Goal: Information Seeking & Learning: Learn about a topic

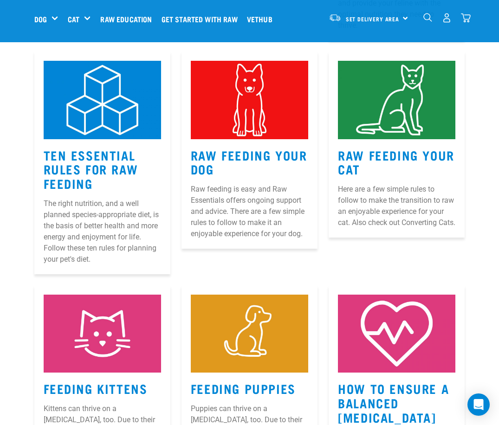
scroll to position [432, 0]
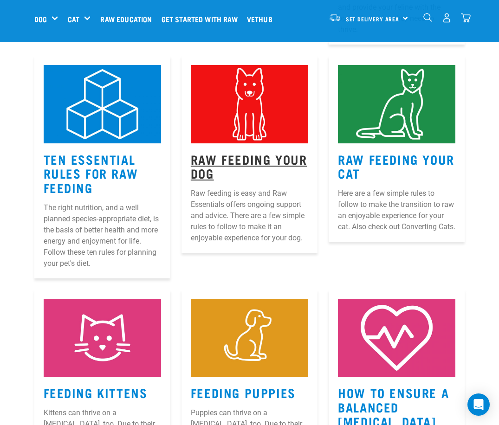
click at [238, 155] on link "Raw Feeding Your Dog" at bounding box center [249, 165] width 116 height 21
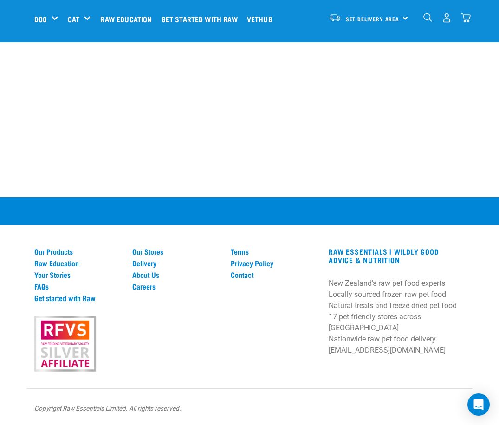
scroll to position [1444, 0]
click at [61, 267] on link "Raw Education" at bounding box center [77, 263] width 87 height 8
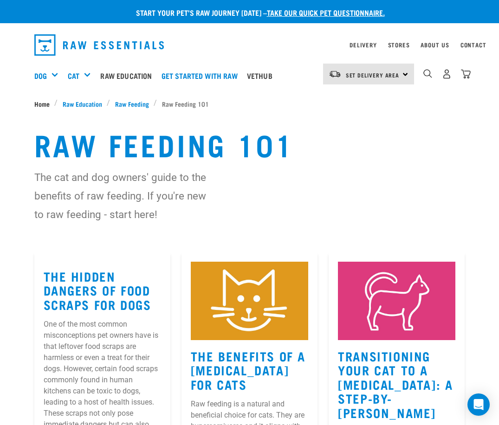
click at [44, 99] on span "Home" at bounding box center [41, 104] width 15 height 10
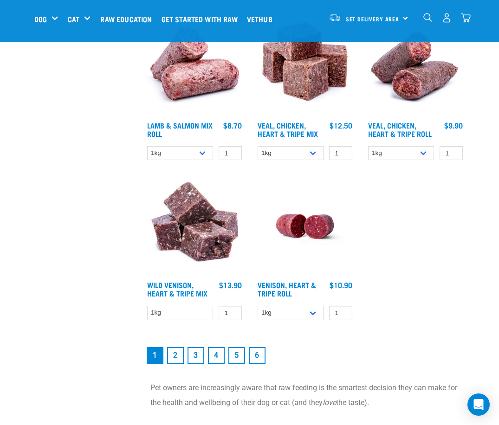
scroll to position [1633, 0]
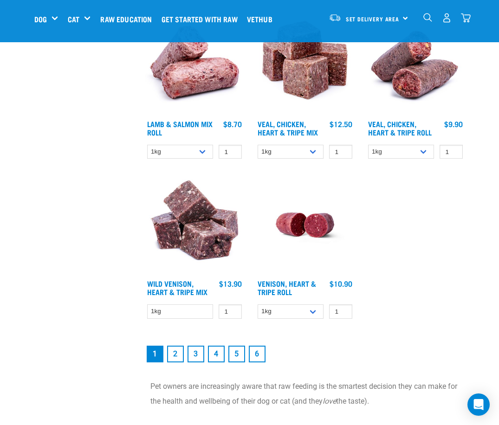
click at [173, 362] on link "2" at bounding box center [175, 354] width 17 height 17
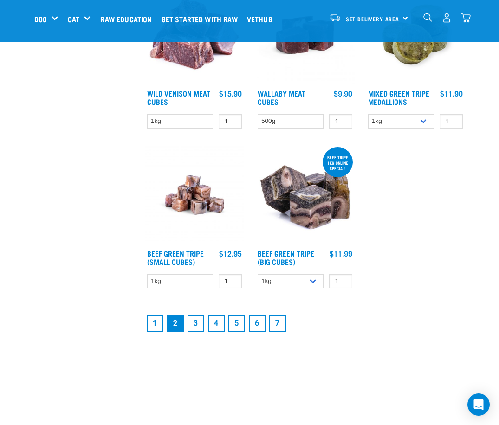
scroll to position [1694, 0]
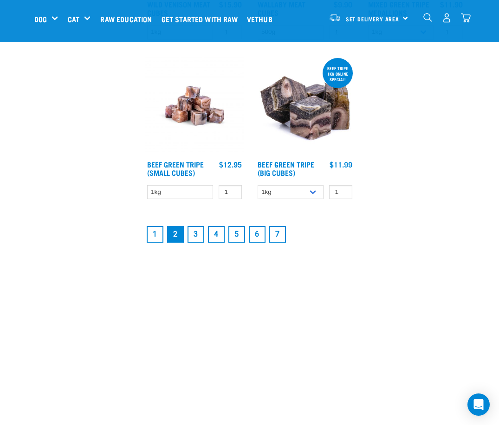
drag, startPoint x: 153, startPoint y: 239, endPoint x: 161, endPoint y: 255, distance: 17.2
click at [153, 239] on link "1" at bounding box center [155, 234] width 17 height 17
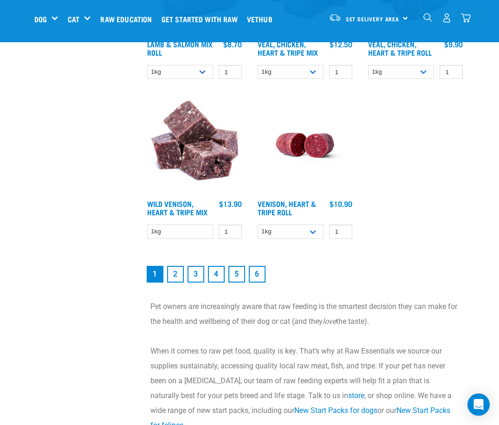
scroll to position [1716, 0]
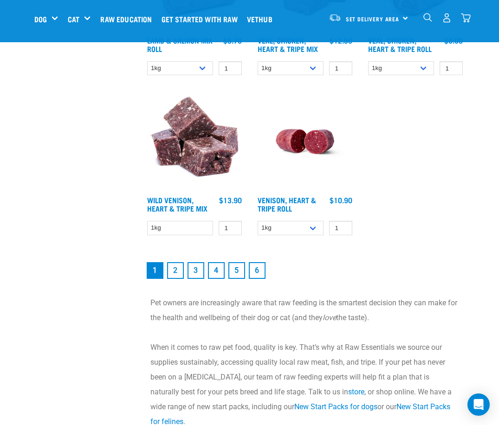
click at [174, 277] on link "2" at bounding box center [175, 270] width 17 height 17
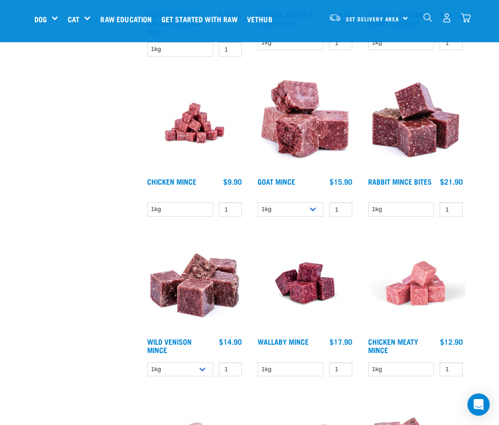
scroll to position [716, 0]
